Goal: Information Seeking & Learning: Get advice/opinions

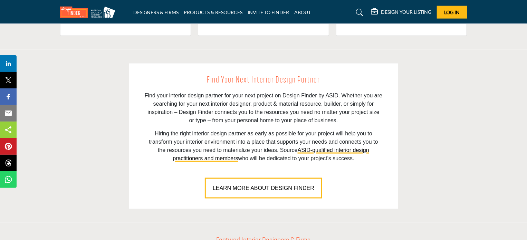
scroll to position [449, 0]
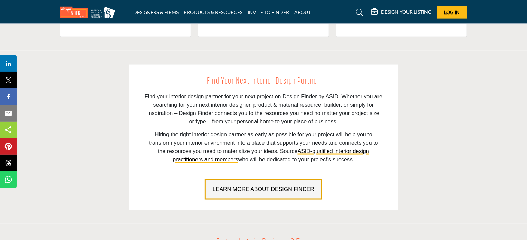
click at [273, 190] on span "LEARN MORE ABOUT DESIGN FINDER" at bounding box center [263, 189] width 101 height 6
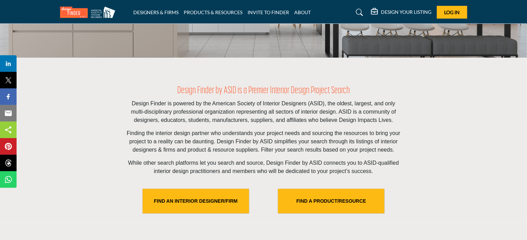
scroll to position [173, 0]
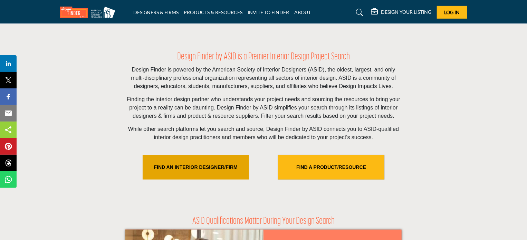
click at [217, 169] on link "FIND AN INTERIOR DESIGNER/FIRM" at bounding box center [196, 167] width 106 height 25
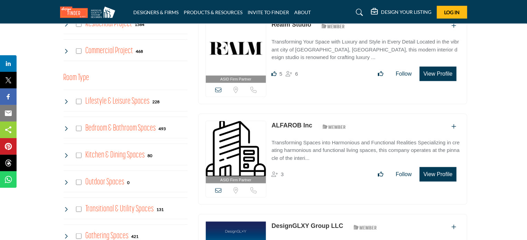
scroll to position [69, 0]
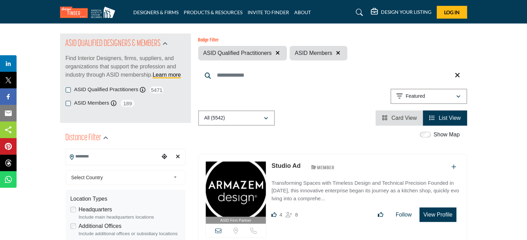
click at [97, 158] on input "Search Location" at bounding box center [112, 156] width 93 height 13
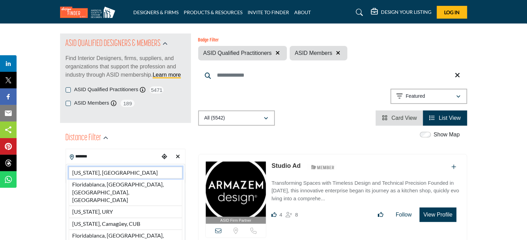
click at [95, 175] on li "[US_STATE], [GEOGRAPHIC_DATA]" at bounding box center [126, 173] width 114 height 12
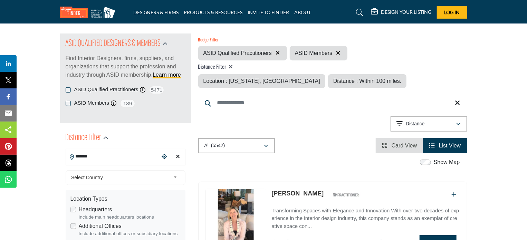
type input "**********"
type input "***"
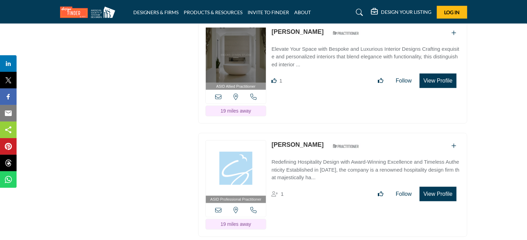
scroll to position [1588, 0]
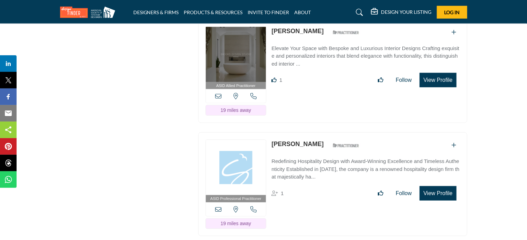
click at [294, 141] on link "[PERSON_NAME]" at bounding box center [297, 144] width 52 height 7
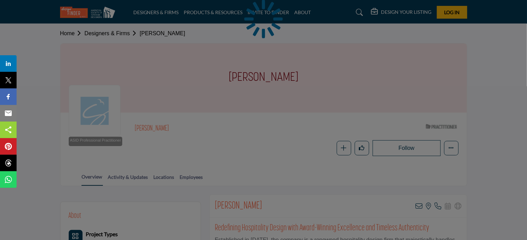
scroll to position [104, 0]
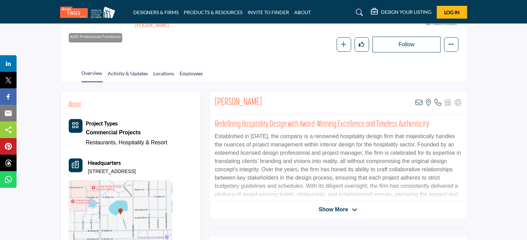
click at [345, 212] on span "Show More" at bounding box center [333, 209] width 29 height 8
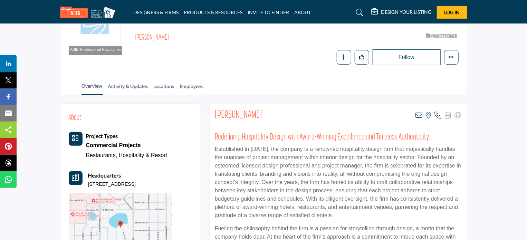
scroll to position [19, 0]
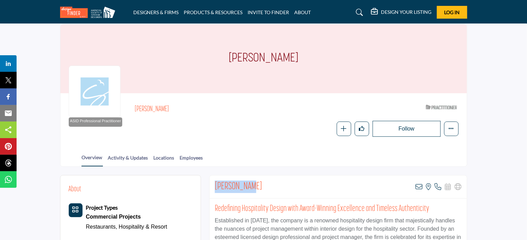
drag, startPoint x: 258, startPoint y: 182, endPoint x: 214, endPoint y: 183, distance: 43.5
click at [214, 183] on div "Janel Dagon View email address of this listing View the location of this listin…" at bounding box center [338, 186] width 257 height 23
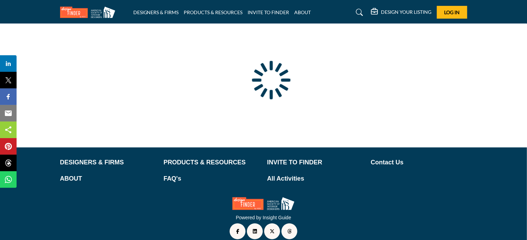
scroll to position [66, 0]
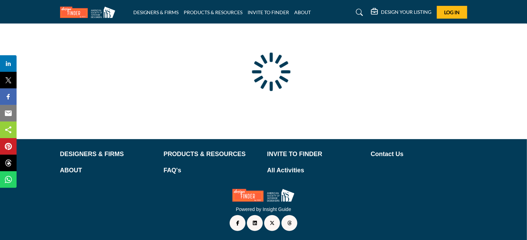
type input "**********"
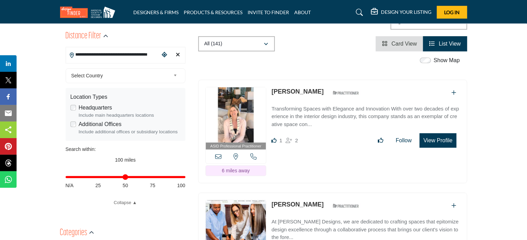
scroll to position [67, 0]
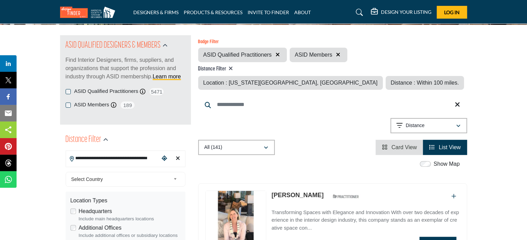
click at [177, 158] on icon "Clear search location" at bounding box center [178, 158] width 4 height 6
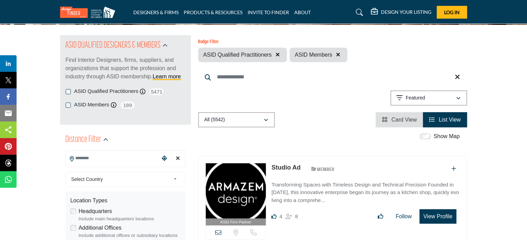
click at [108, 158] on input "Search Location" at bounding box center [112, 158] width 93 height 13
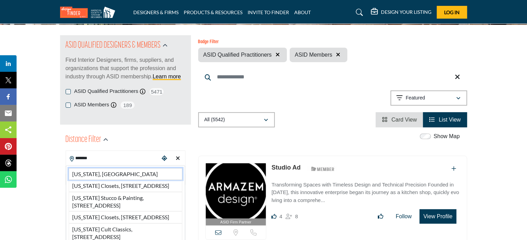
click at [107, 178] on li "[US_STATE], [GEOGRAPHIC_DATA]" at bounding box center [126, 174] width 114 height 12
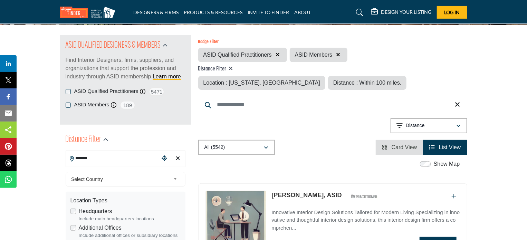
type input "**********"
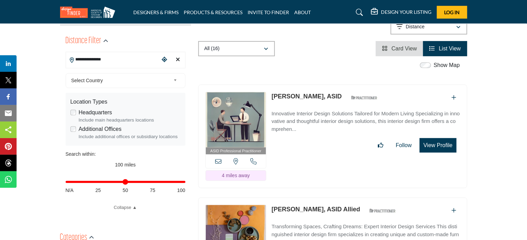
scroll to position [136, 0]
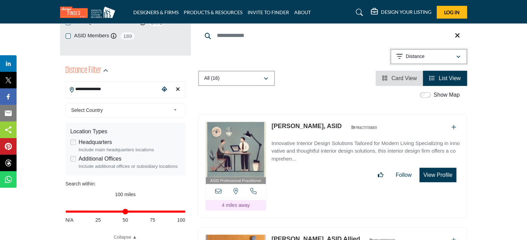
click at [455, 56] on div "Distance" at bounding box center [426, 56] width 59 height 8
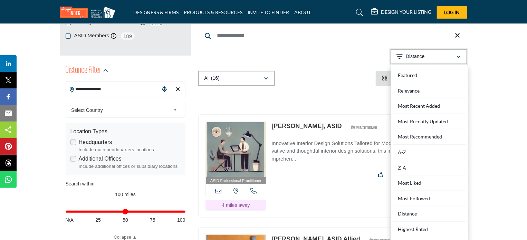
click at [463, 55] on button "Distance" at bounding box center [428, 56] width 77 height 15
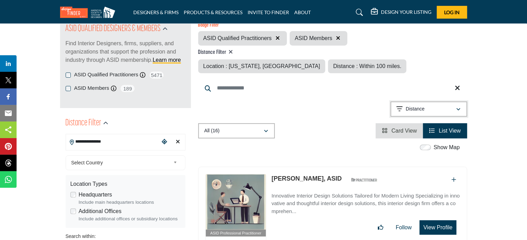
scroll to position [67, 0]
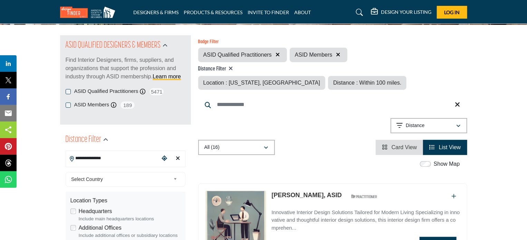
click at [154, 179] on span "Select Country" at bounding box center [120, 179] width 99 height 8
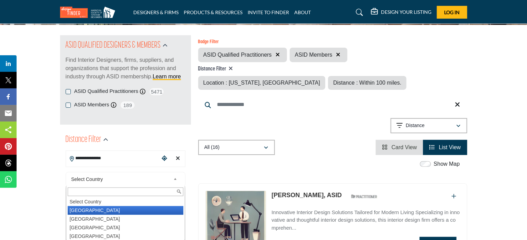
click at [101, 211] on li "[GEOGRAPHIC_DATA]" at bounding box center [126, 210] width 116 height 9
